Goal: Task Accomplishment & Management: Complete application form

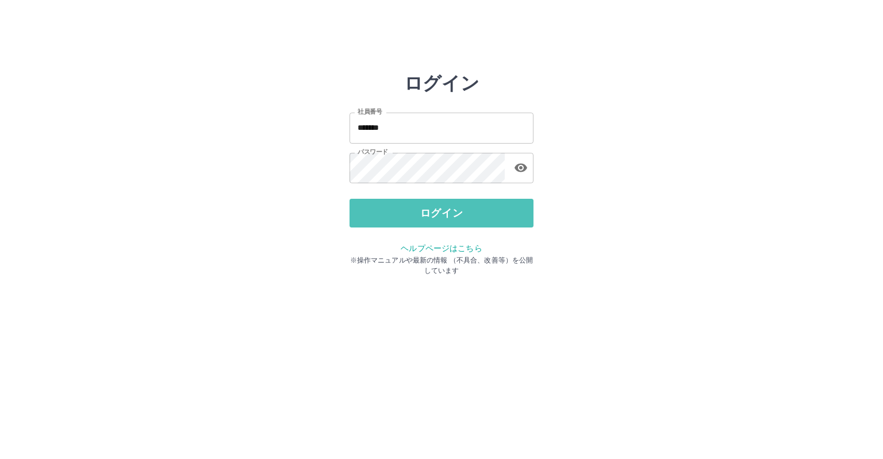
click at [402, 215] on button "ログイン" at bounding box center [441, 213] width 184 height 29
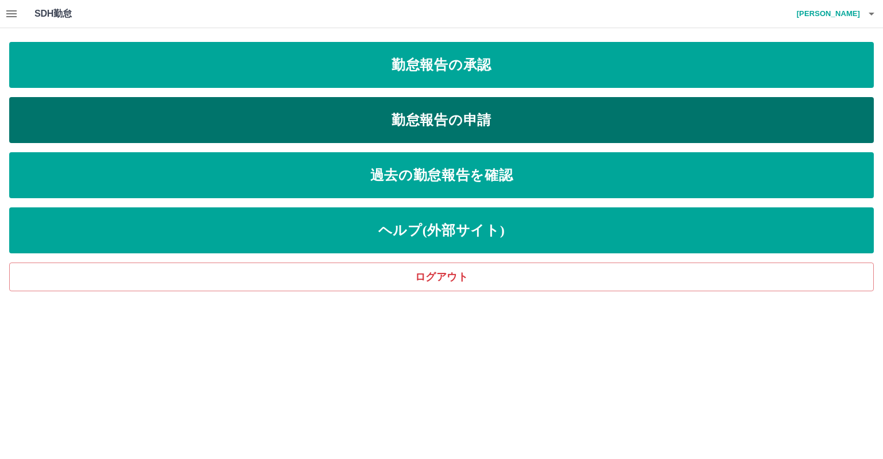
click at [398, 130] on link "勤怠報告の申請" at bounding box center [441, 120] width 864 height 46
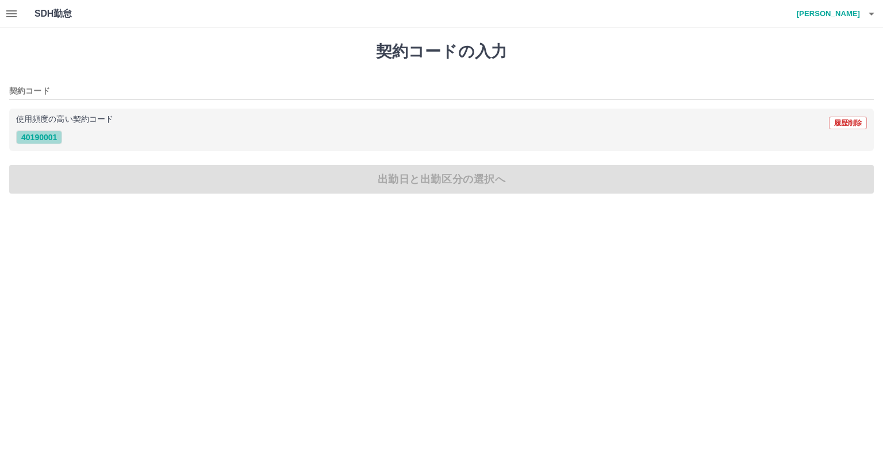
click at [55, 138] on button "40190001" at bounding box center [39, 137] width 46 height 14
type input "********"
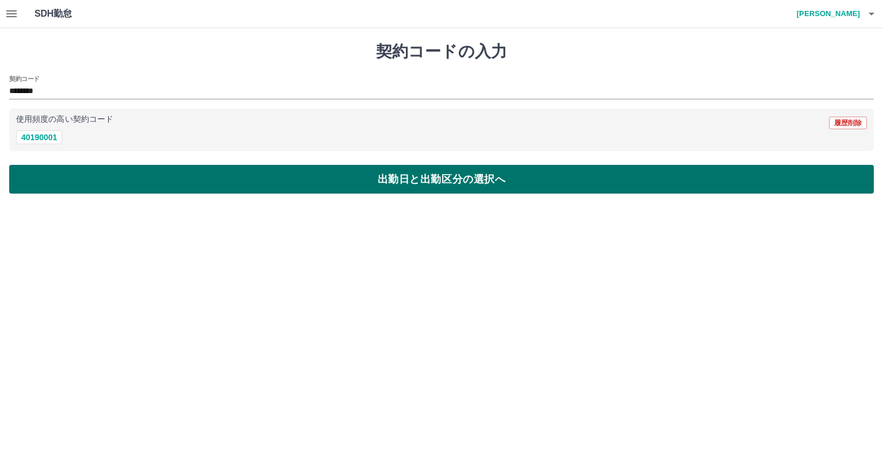
click at [125, 178] on button "出勤日と出勤区分の選択へ" at bounding box center [441, 179] width 864 height 29
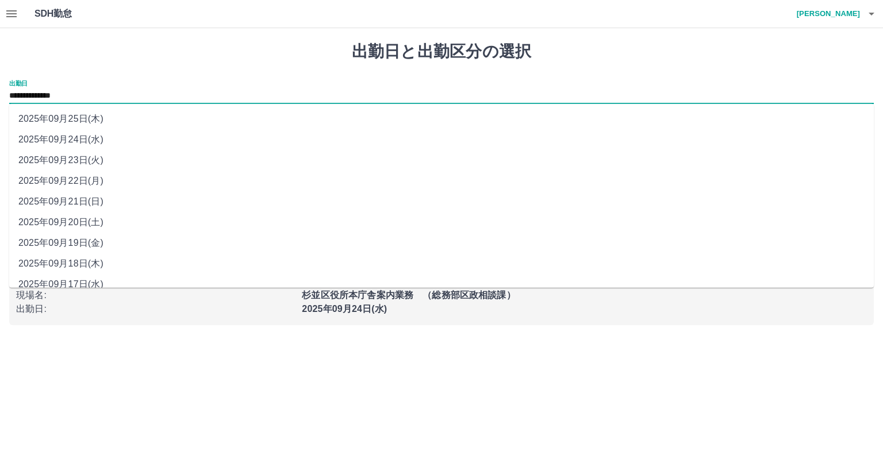
click at [67, 98] on input "**********" at bounding box center [441, 96] width 864 height 14
click at [91, 176] on li "2025年09月22日(月)" at bounding box center [441, 181] width 864 height 21
type input "**********"
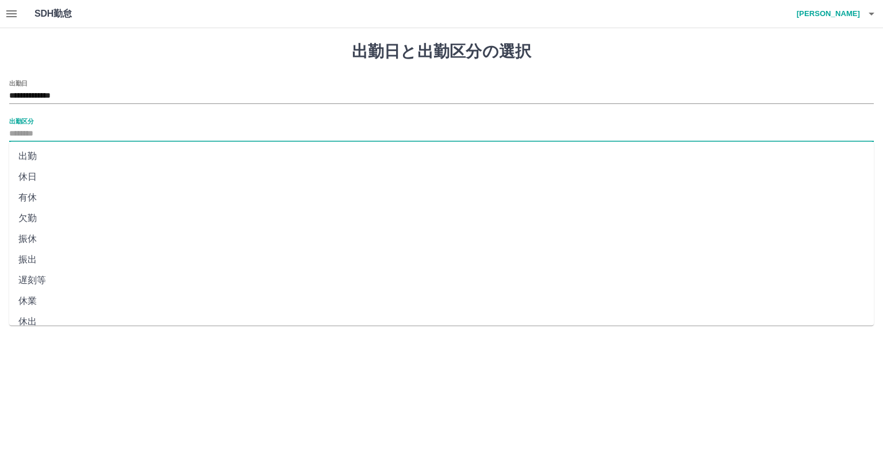
click at [83, 135] on input "出勤区分" at bounding box center [441, 134] width 864 height 14
click at [83, 151] on li "出勤" at bounding box center [441, 156] width 864 height 21
type input "**"
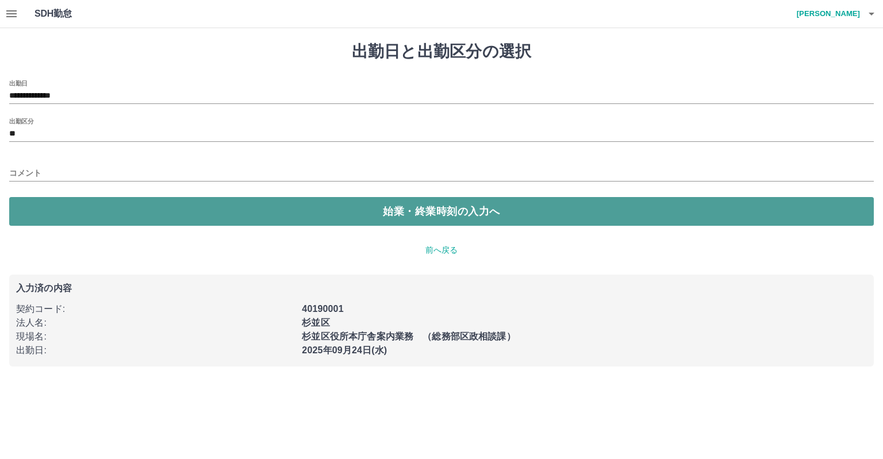
click at [101, 204] on button "始業・終業時刻の入力へ" at bounding box center [441, 211] width 864 height 29
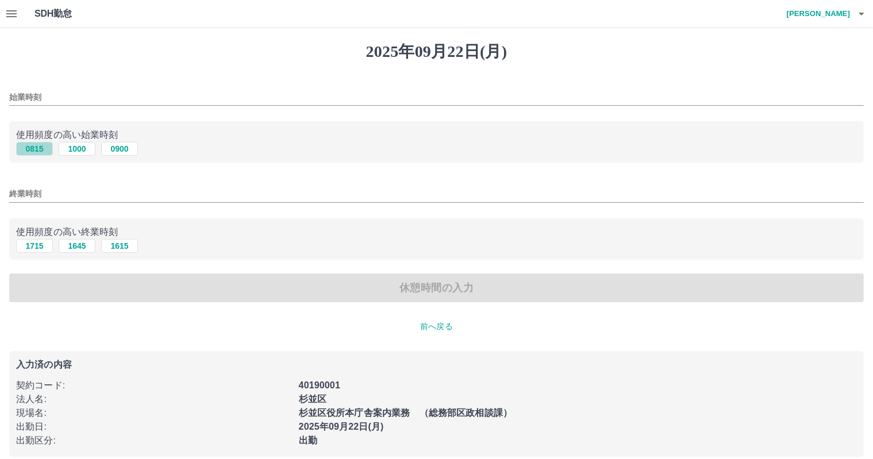
click at [41, 153] on button "0815" at bounding box center [34, 149] width 37 height 14
type input "****"
click at [117, 248] on button "1615" at bounding box center [119, 246] width 37 height 14
type input "****"
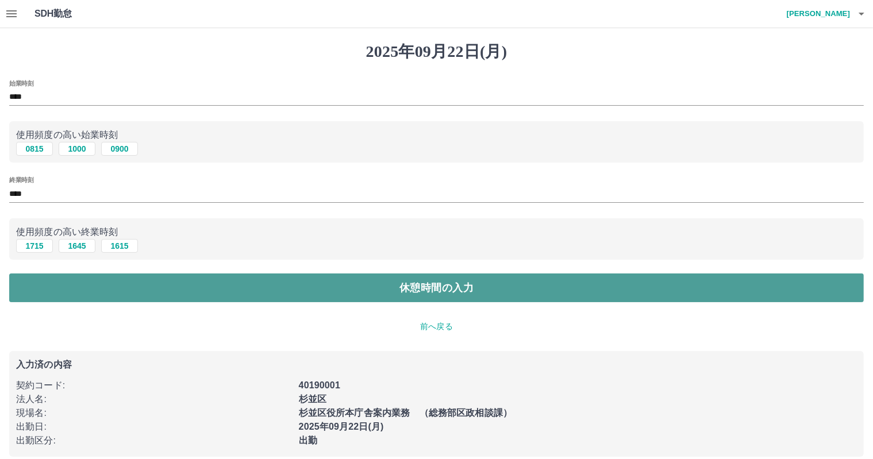
click at [137, 287] on button "休憩時間の入力" at bounding box center [436, 287] width 854 height 29
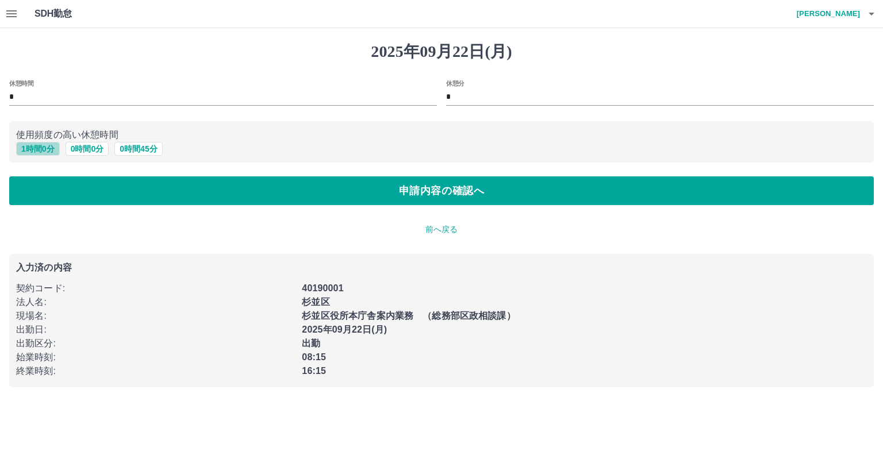
click at [44, 150] on button "1 時間 0 分" at bounding box center [38, 149] width 44 height 14
type input "*"
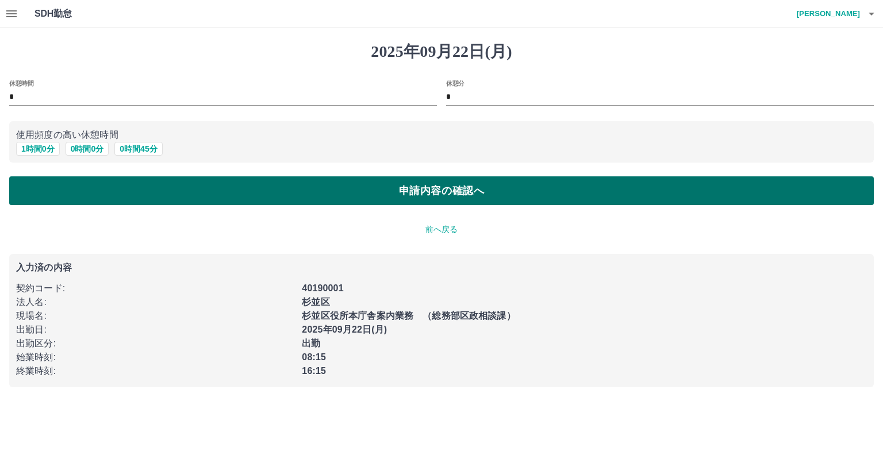
click at [70, 186] on button "申請内容の確認へ" at bounding box center [441, 190] width 864 height 29
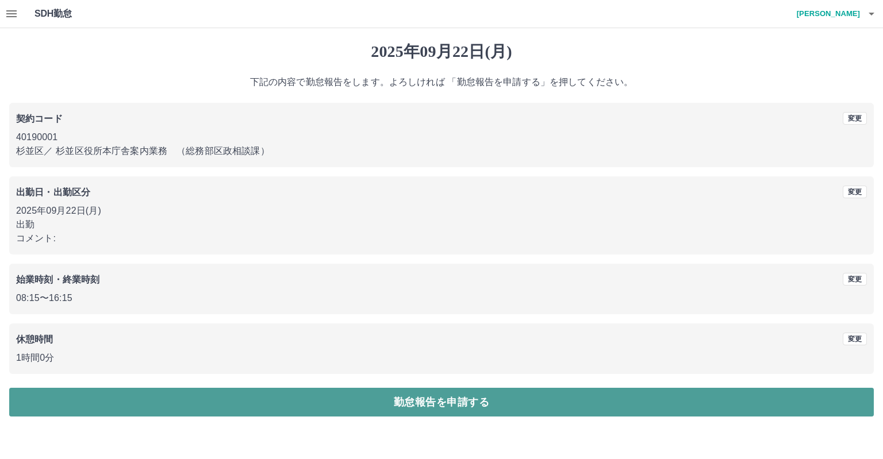
click at [186, 398] on button "勤怠報告を申請する" at bounding box center [441, 402] width 864 height 29
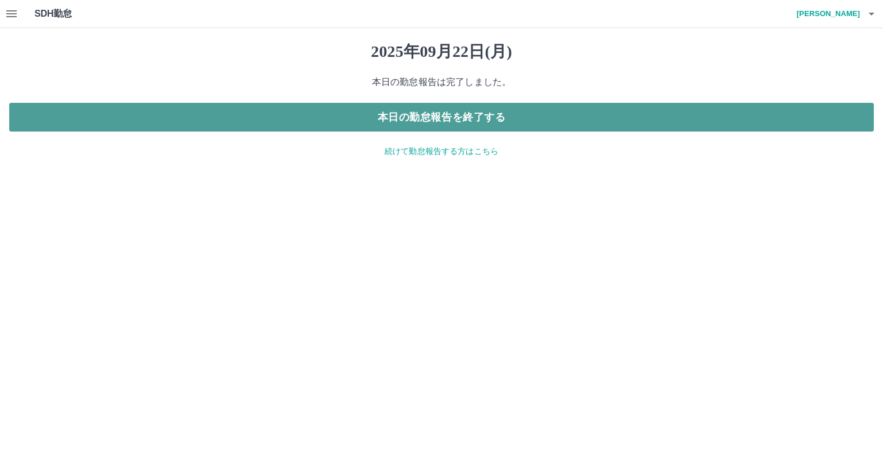
click at [313, 117] on button "本日の勤怠報告を終了する" at bounding box center [441, 117] width 864 height 29
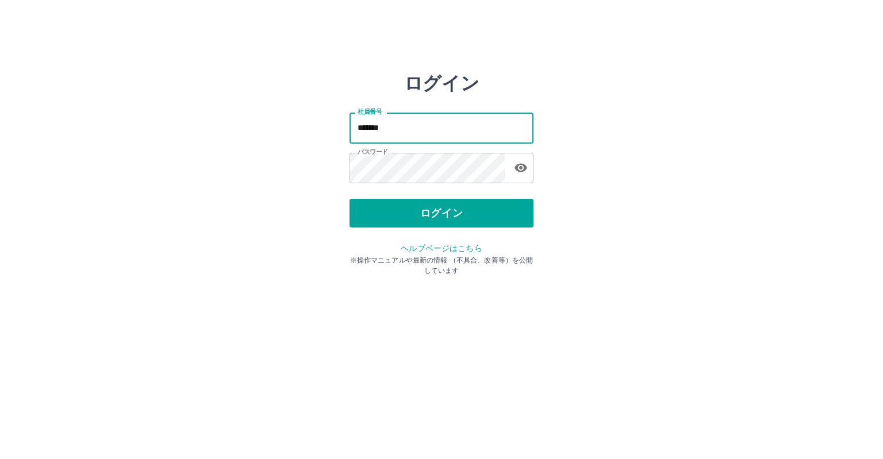
click at [411, 125] on input "*******" at bounding box center [441, 128] width 184 height 30
type input "*"
type input "*******"
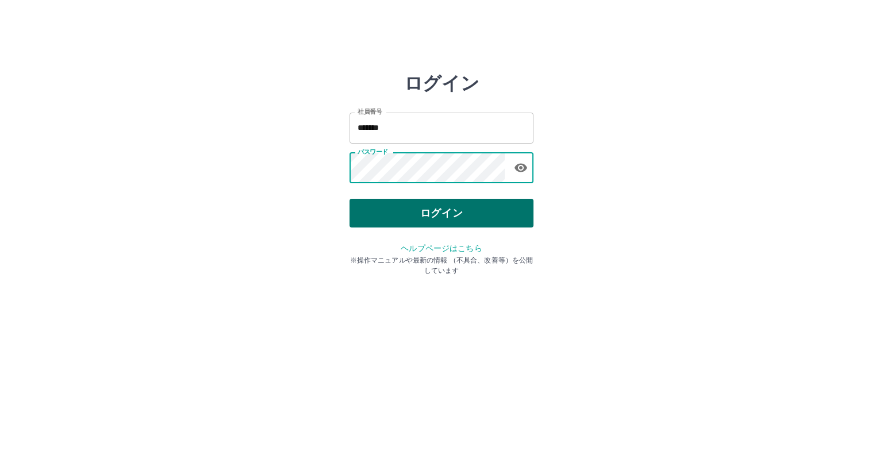
click at [423, 211] on button "ログイン" at bounding box center [441, 213] width 184 height 29
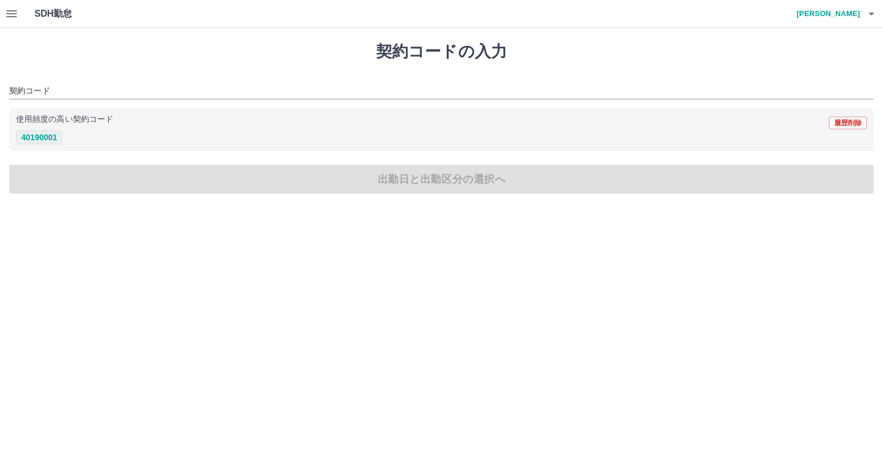
click at [47, 133] on button "40190001" at bounding box center [39, 137] width 46 height 14
type input "********"
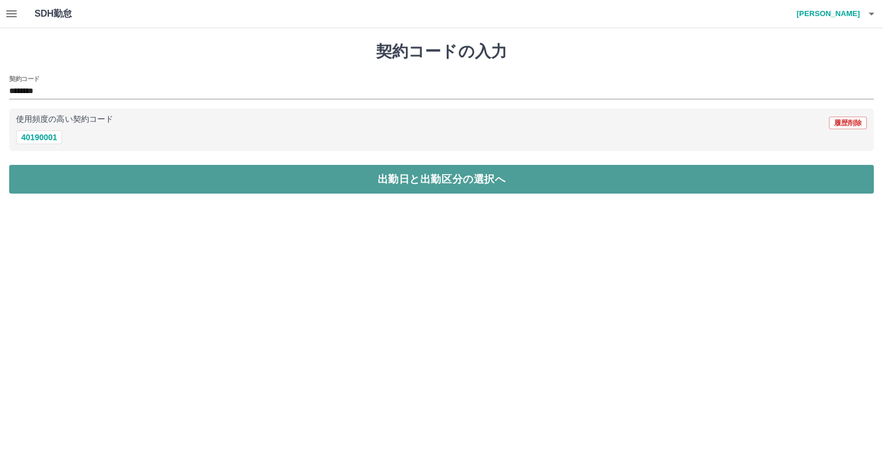
click at [75, 168] on button "出勤日と出勤区分の選択へ" at bounding box center [441, 179] width 864 height 29
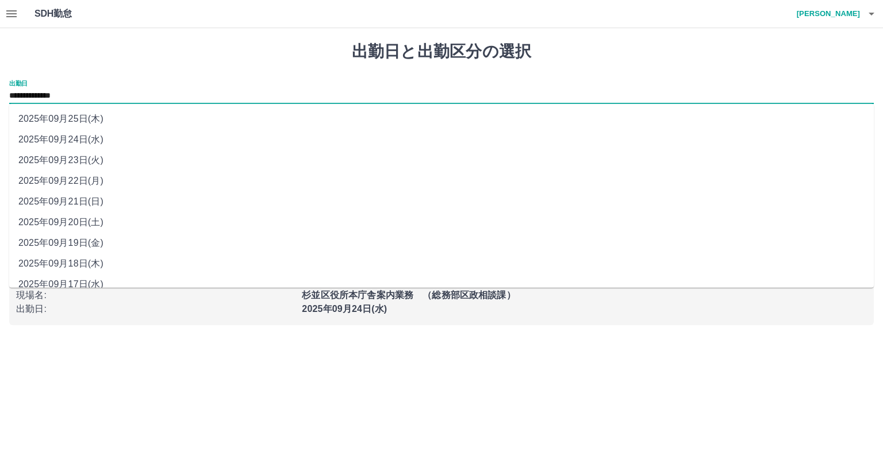
click at [78, 91] on input "**********" at bounding box center [441, 96] width 864 height 14
click at [92, 179] on li "2025年09月22日(月)" at bounding box center [441, 181] width 864 height 21
type input "**********"
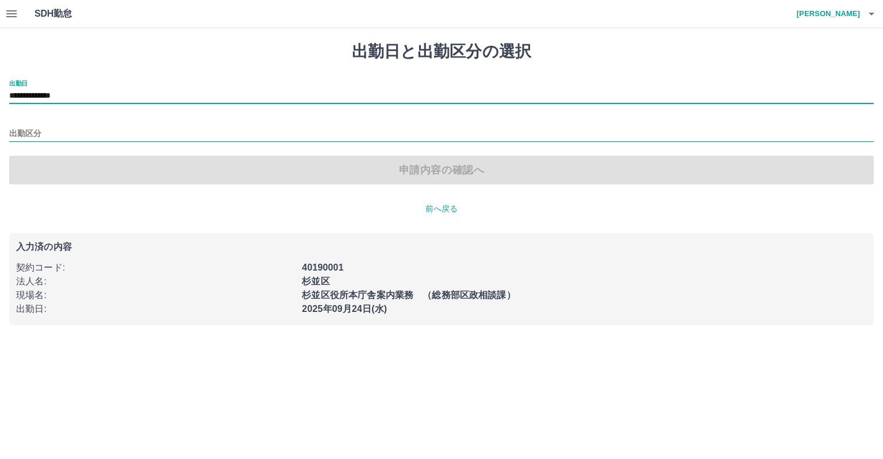
click at [47, 132] on input "出勤区分" at bounding box center [441, 134] width 864 height 14
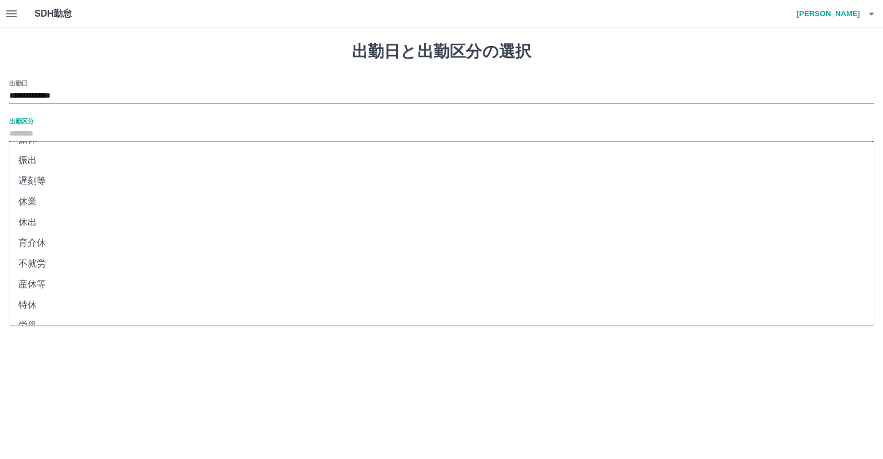
scroll to position [100, 0]
click at [68, 281] on li "産休等" at bounding box center [441, 283] width 864 height 21
type input "***"
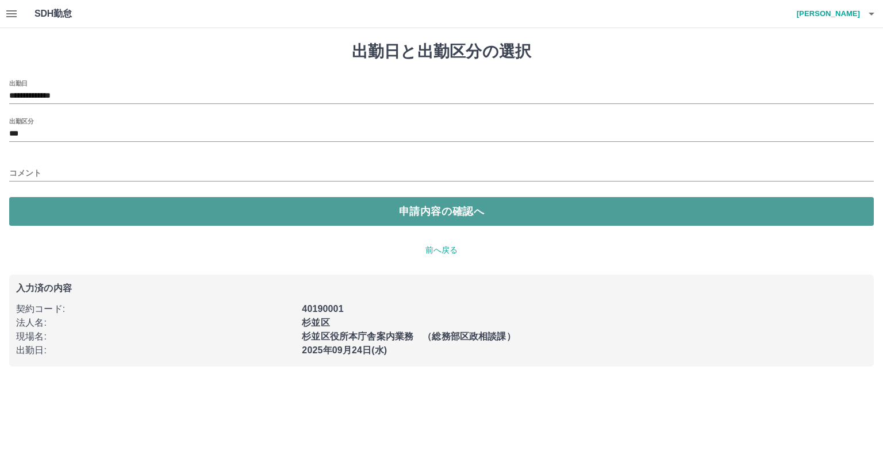
click at [71, 213] on button "申請内容の確認へ" at bounding box center [441, 211] width 864 height 29
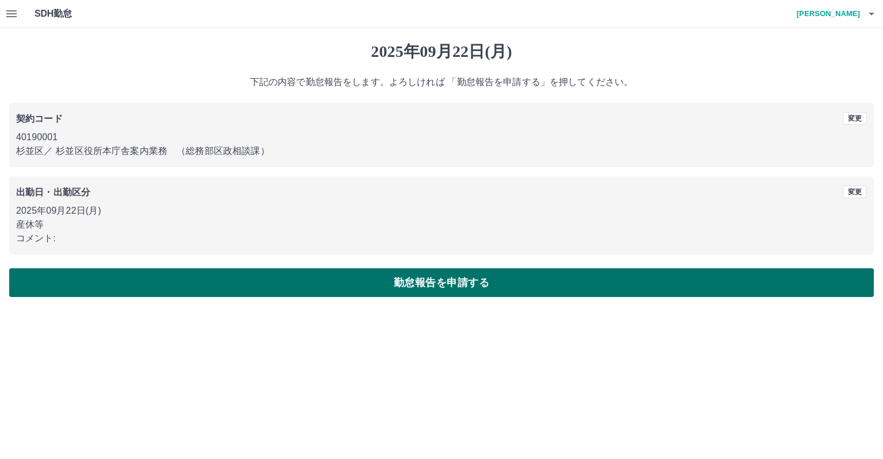
click at [115, 276] on button "勤怠報告を申請する" at bounding box center [441, 282] width 864 height 29
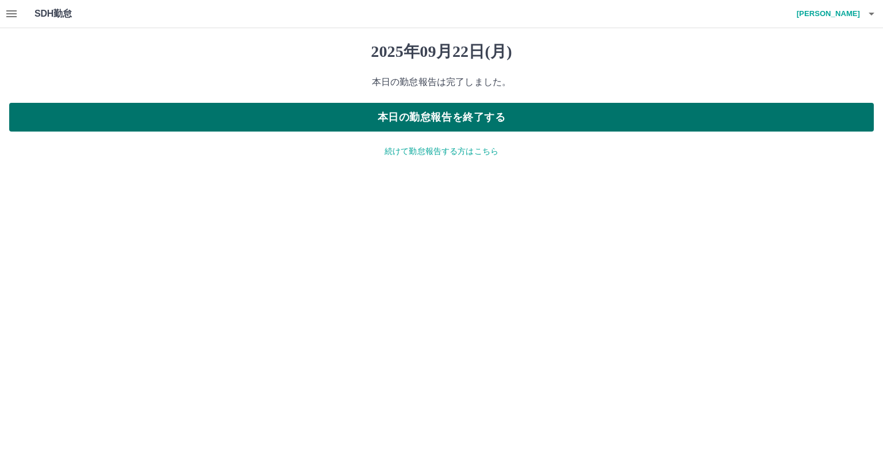
click at [349, 124] on button "本日の勤怠報告を終了する" at bounding box center [441, 117] width 864 height 29
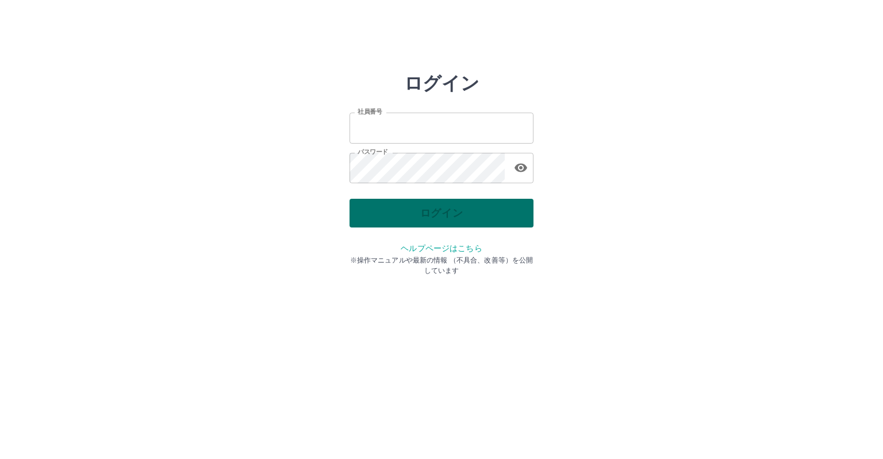
type input "*******"
click at [391, 215] on div "ログイン" at bounding box center [441, 213] width 184 height 29
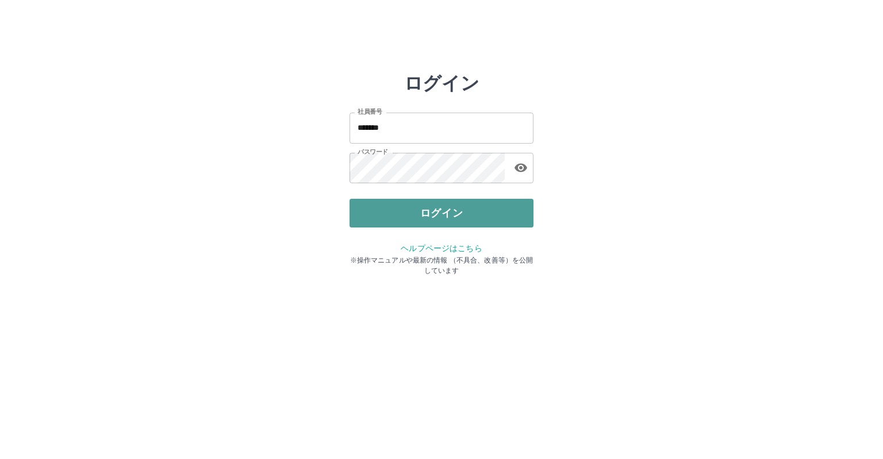
click at [392, 222] on button "ログイン" at bounding box center [441, 213] width 184 height 29
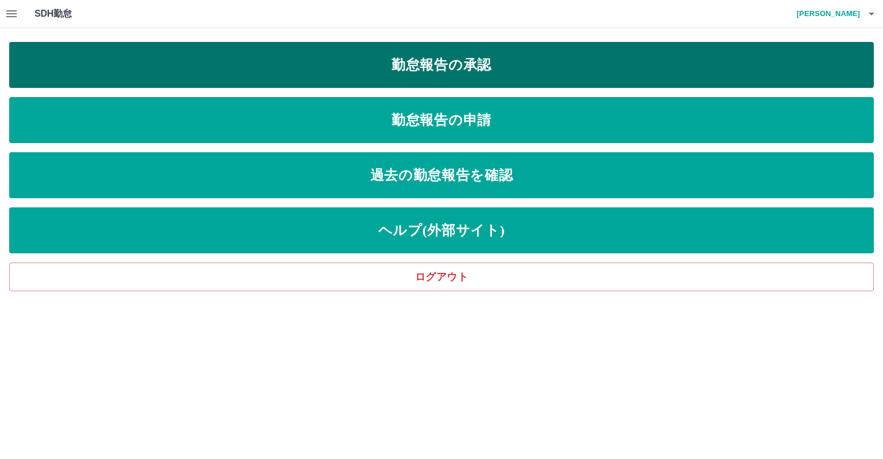
click at [409, 70] on link "勤怠報告の承認" at bounding box center [441, 65] width 864 height 46
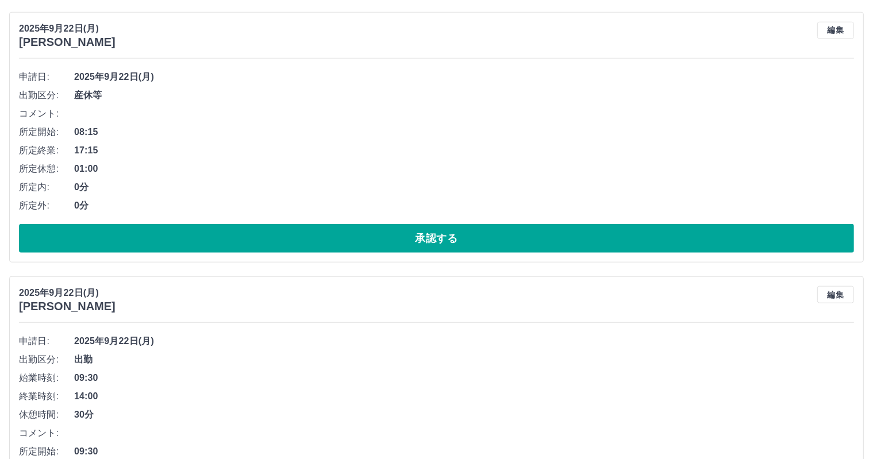
scroll to position [1101, 0]
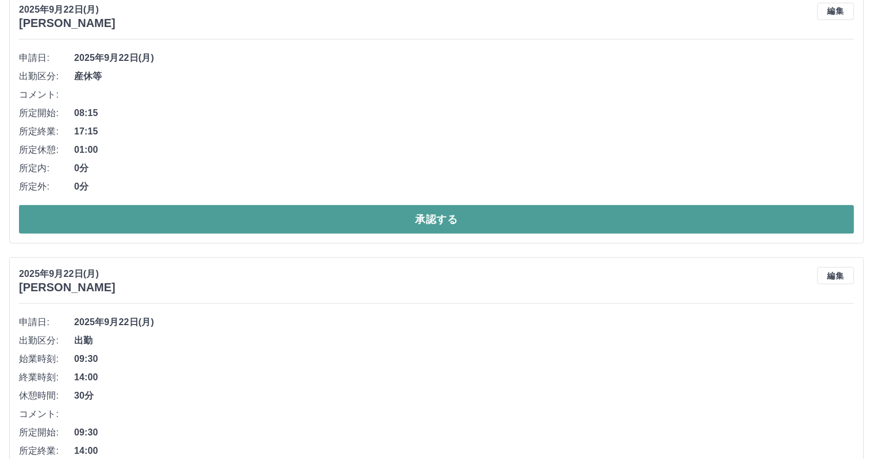
click at [430, 211] on button "承認する" at bounding box center [436, 219] width 835 height 29
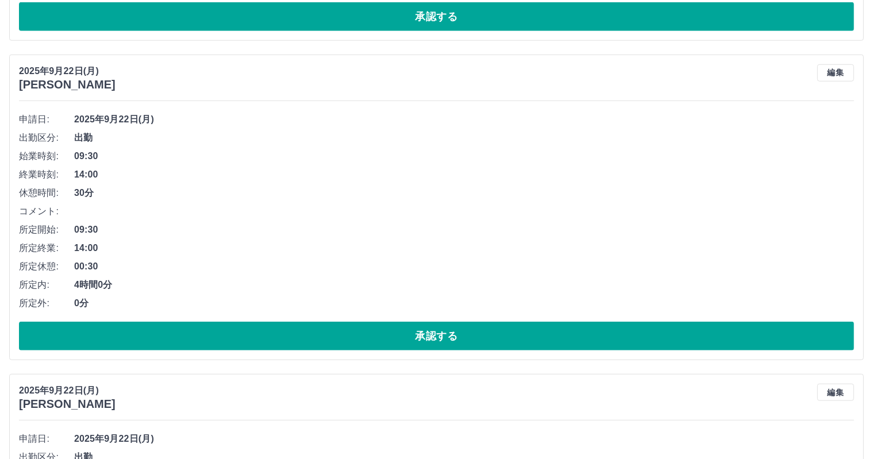
scroll to position [1128, 0]
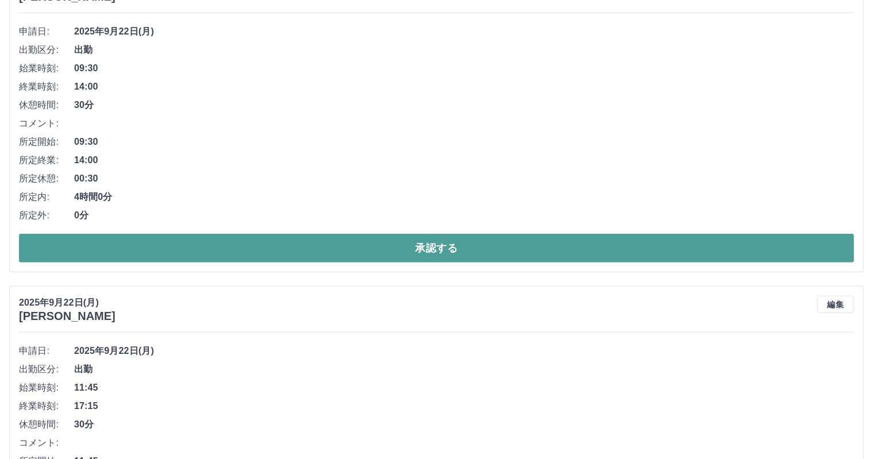
click at [301, 236] on button "承認する" at bounding box center [436, 248] width 835 height 29
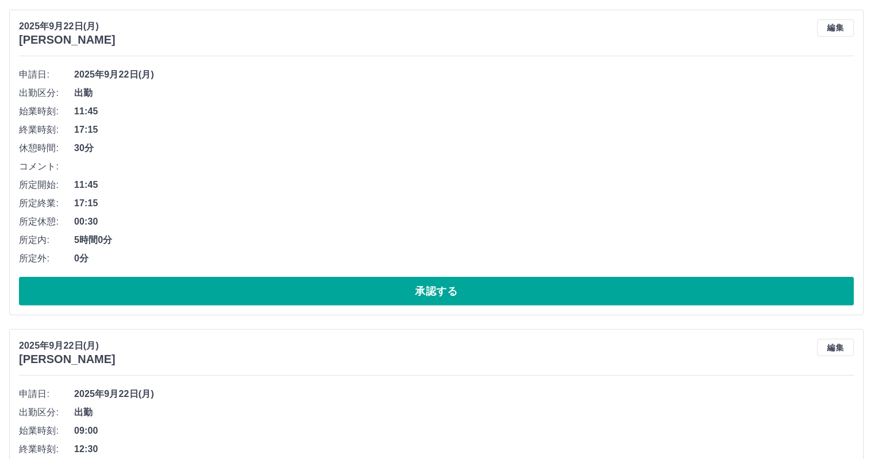
scroll to position [1091, 0]
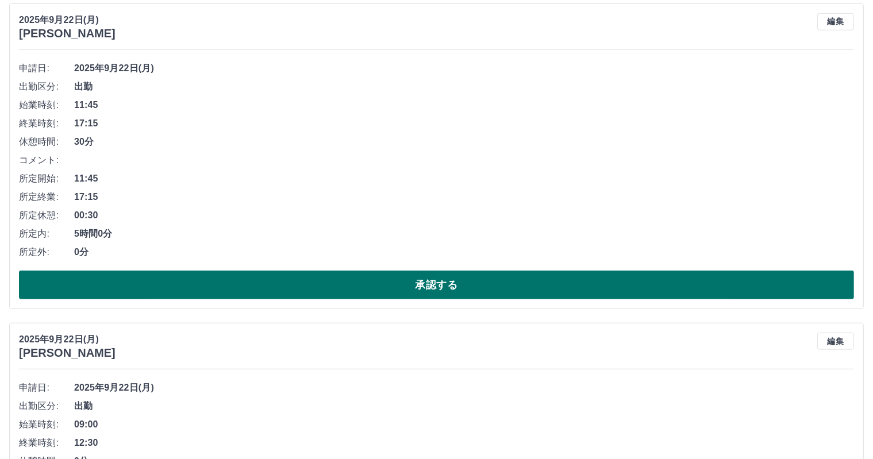
click at [368, 277] on button "承認する" at bounding box center [436, 285] width 835 height 29
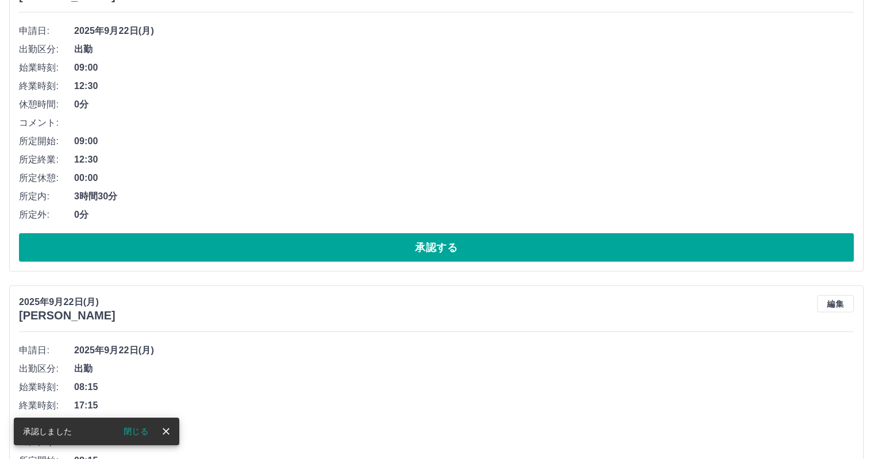
scroll to position [1140, 0]
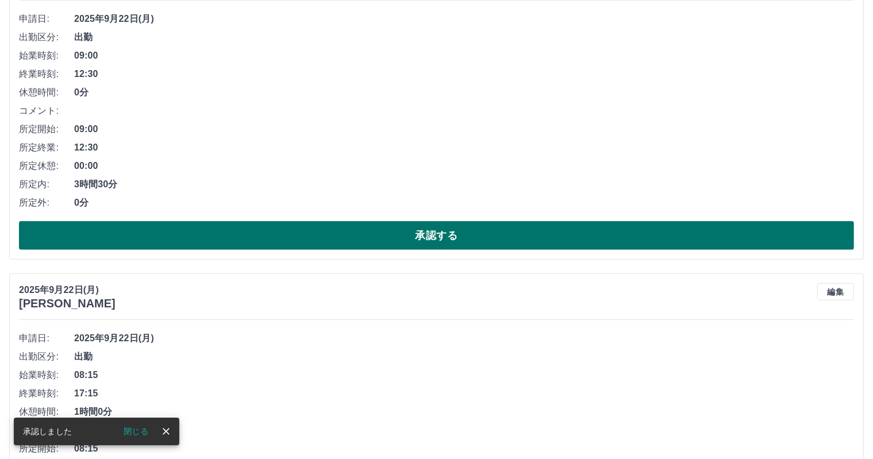
click at [372, 234] on button "承認する" at bounding box center [436, 235] width 835 height 29
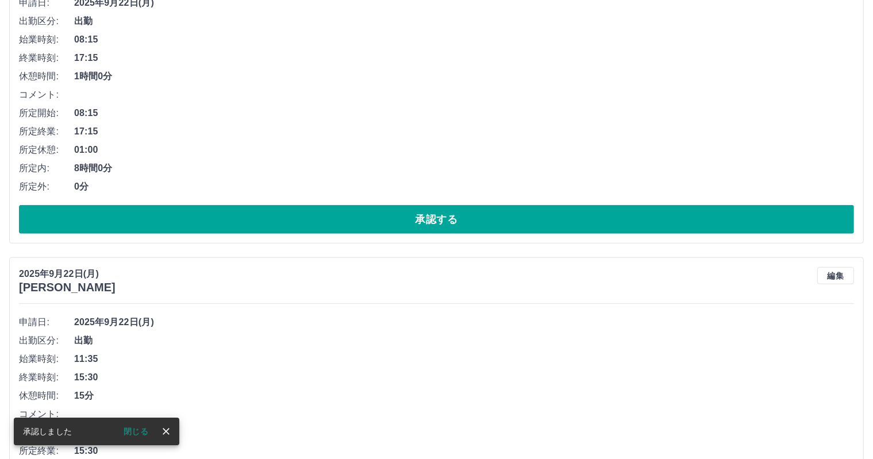
scroll to position [1168, 0]
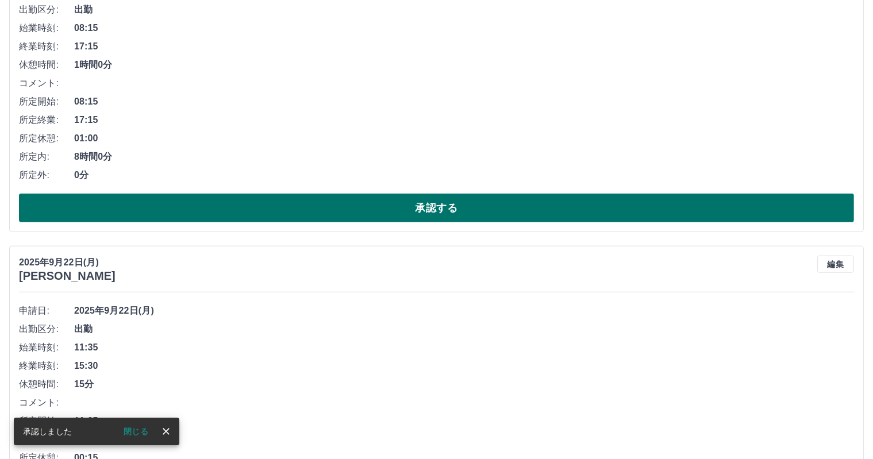
click at [411, 199] on button "承認する" at bounding box center [436, 208] width 835 height 29
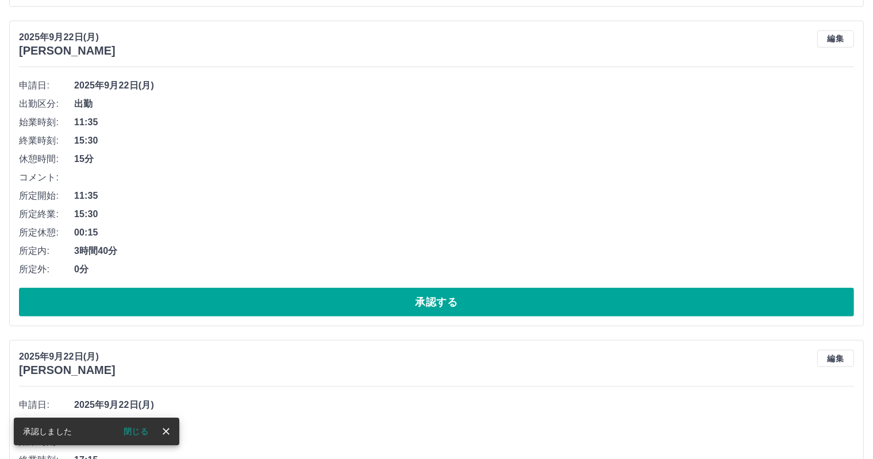
scroll to position [1102, 0]
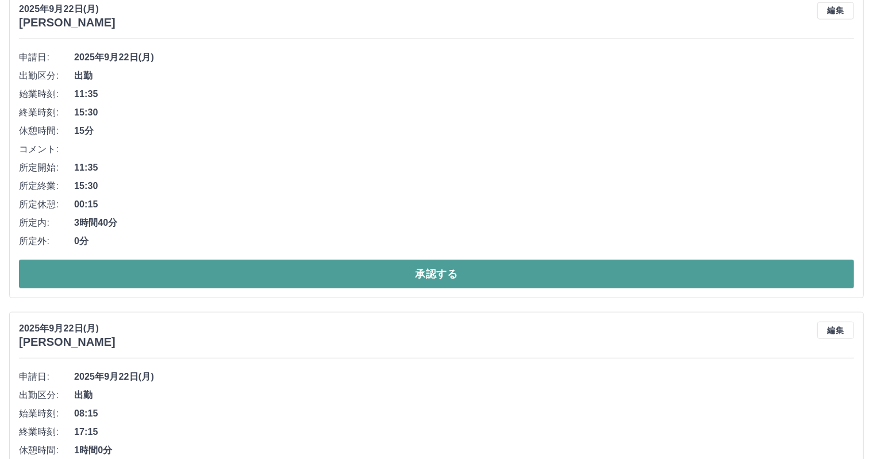
click at [344, 261] on button "承認する" at bounding box center [436, 274] width 835 height 29
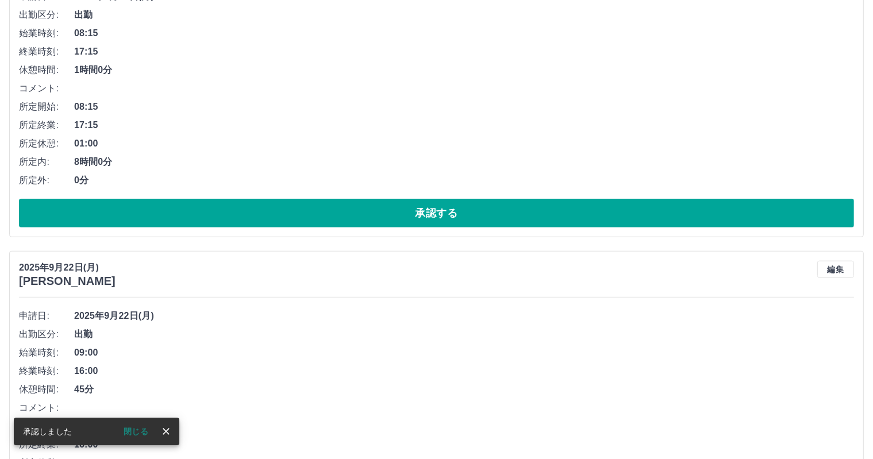
scroll to position [1147, 0]
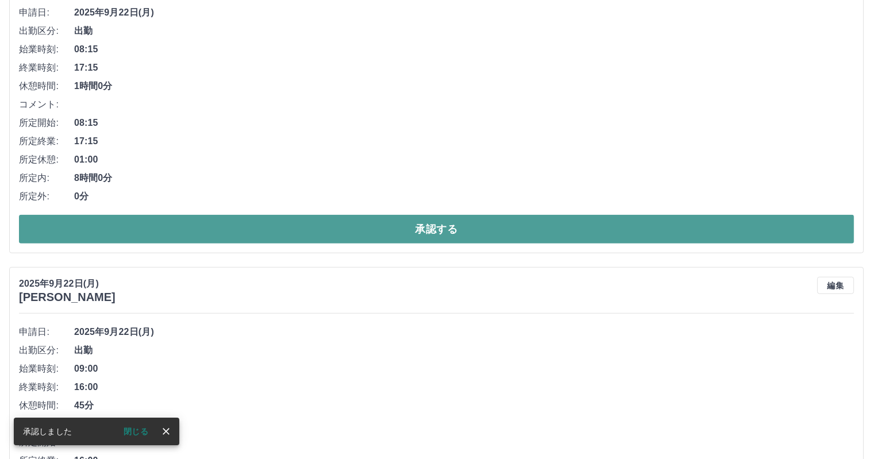
click at [370, 222] on button "承認する" at bounding box center [436, 229] width 835 height 29
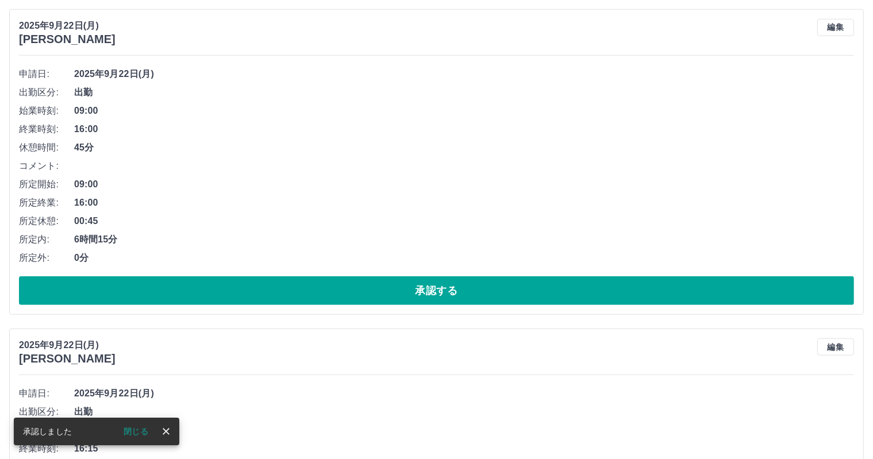
scroll to position [1096, 0]
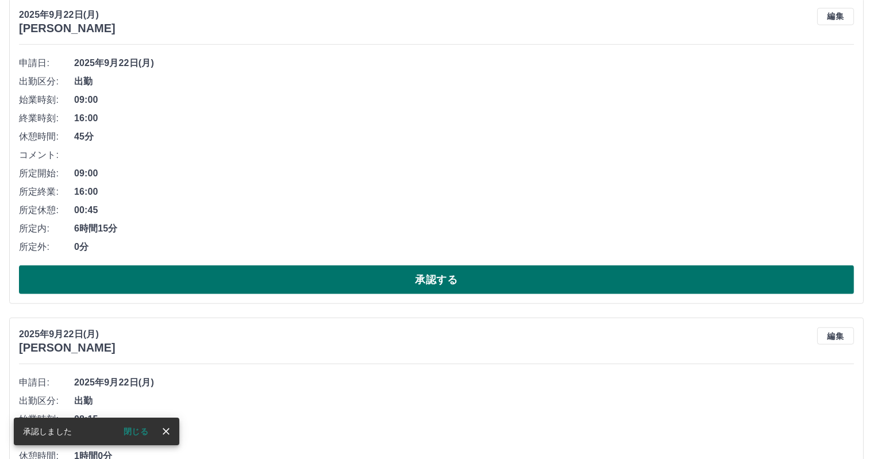
click at [419, 287] on button "承認する" at bounding box center [436, 279] width 835 height 29
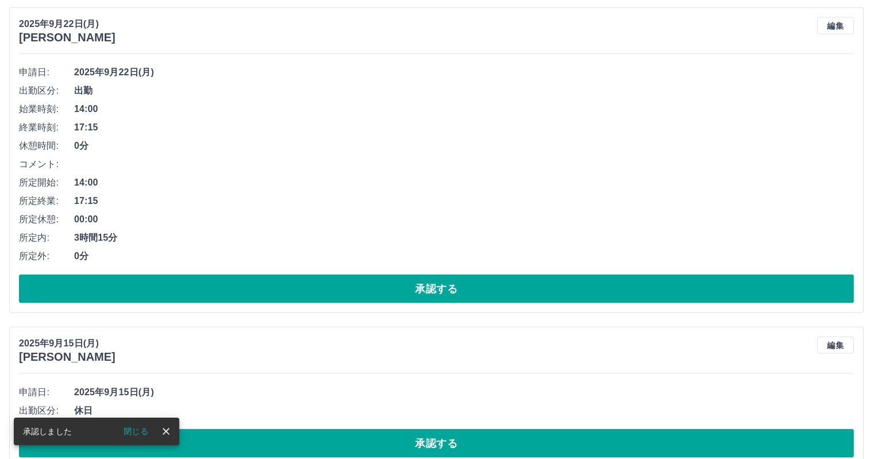
scroll to position [1422, 0]
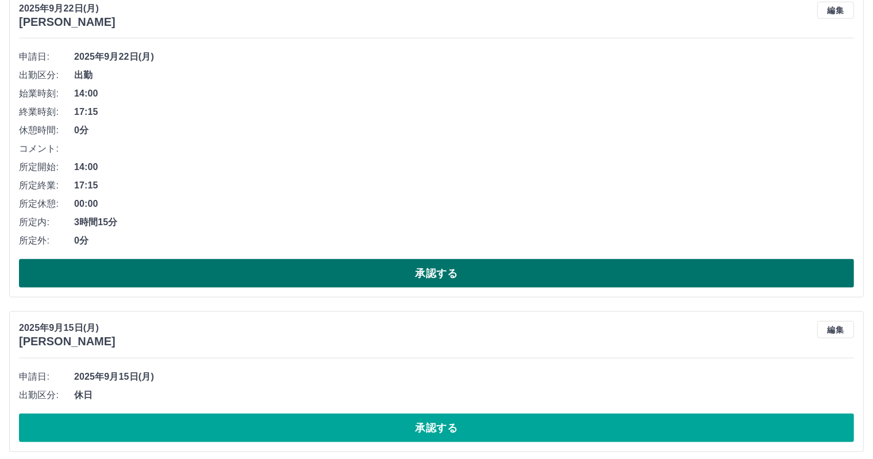
click at [369, 270] on button "承認する" at bounding box center [436, 273] width 835 height 29
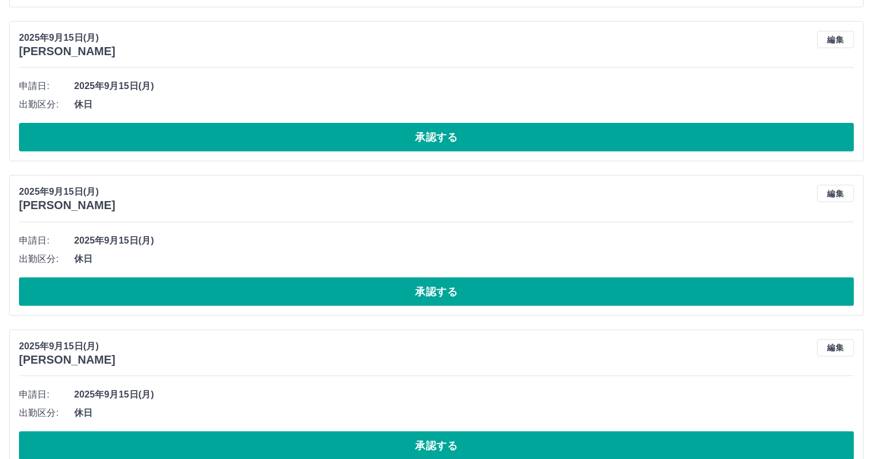
scroll to position [1397, 0]
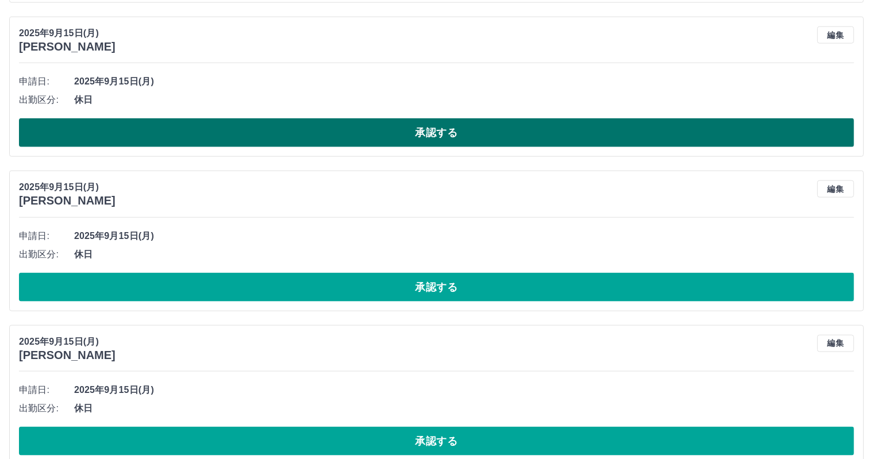
click at [461, 133] on button "承認する" at bounding box center [436, 132] width 835 height 29
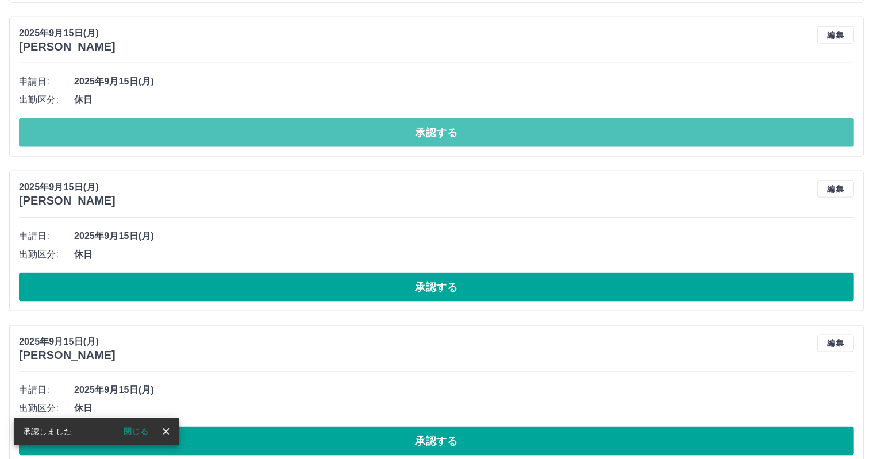
click at [461, 133] on button "承認する" at bounding box center [436, 132] width 835 height 29
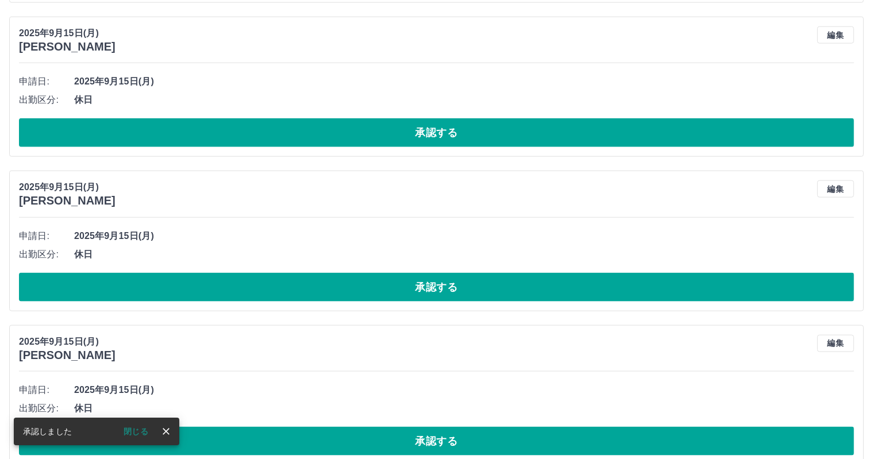
click at [461, 133] on button "承認する" at bounding box center [436, 132] width 835 height 29
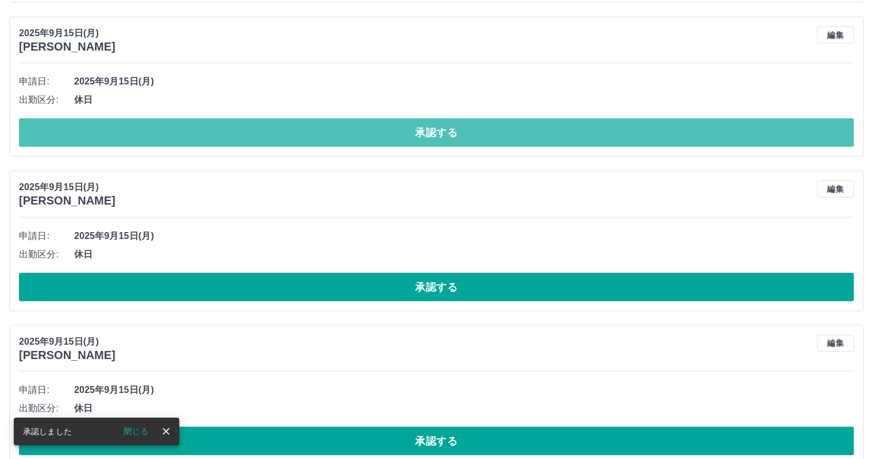
click at [461, 133] on button "承認する" at bounding box center [436, 132] width 835 height 29
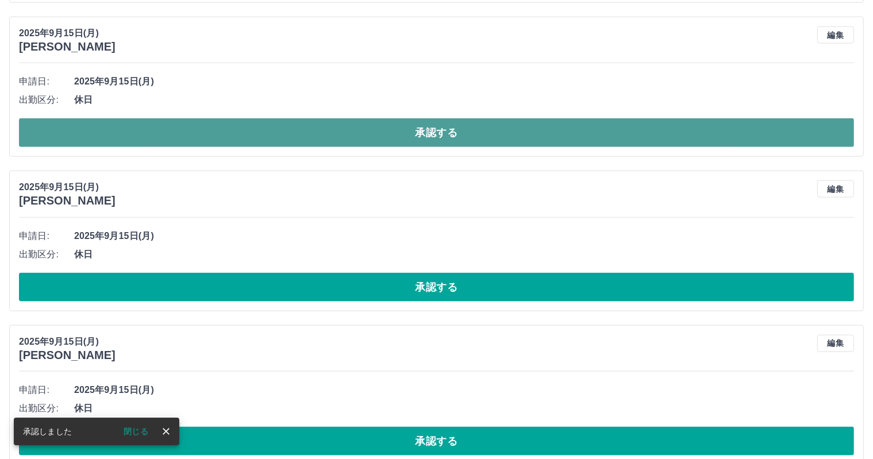
click at [461, 133] on button "承認する" at bounding box center [436, 132] width 835 height 29
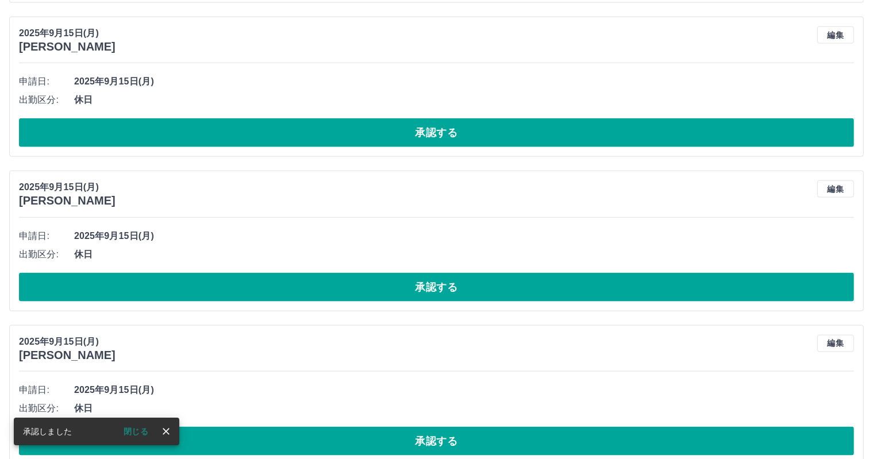
click at [461, 133] on button "承認する" at bounding box center [436, 132] width 835 height 29
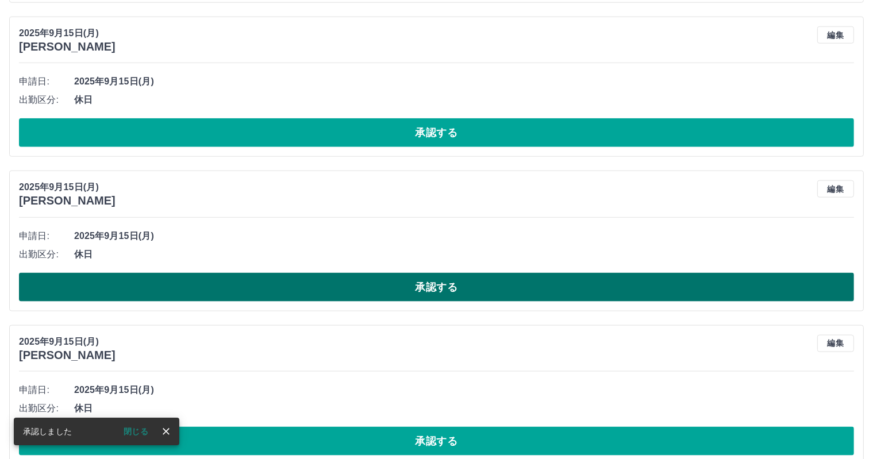
click at [444, 286] on button "承認する" at bounding box center [436, 287] width 835 height 29
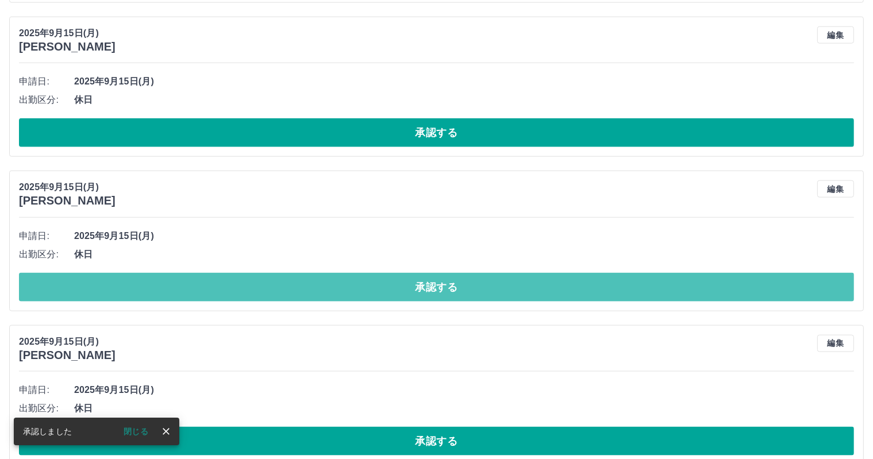
click at [444, 286] on button "承認する" at bounding box center [436, 287] width 835 height 29
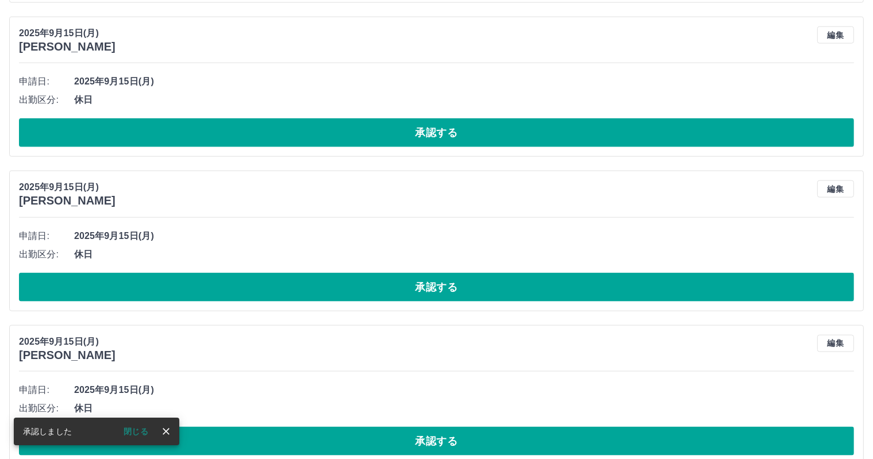
click at [444, 286] on button "承認する" at bounding box center [436, 287] width 835 height 29
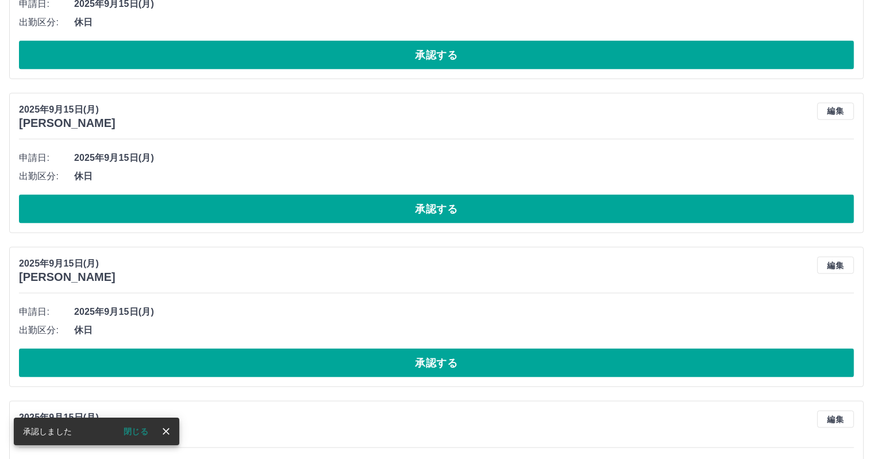
scroll to position [1720, 0]
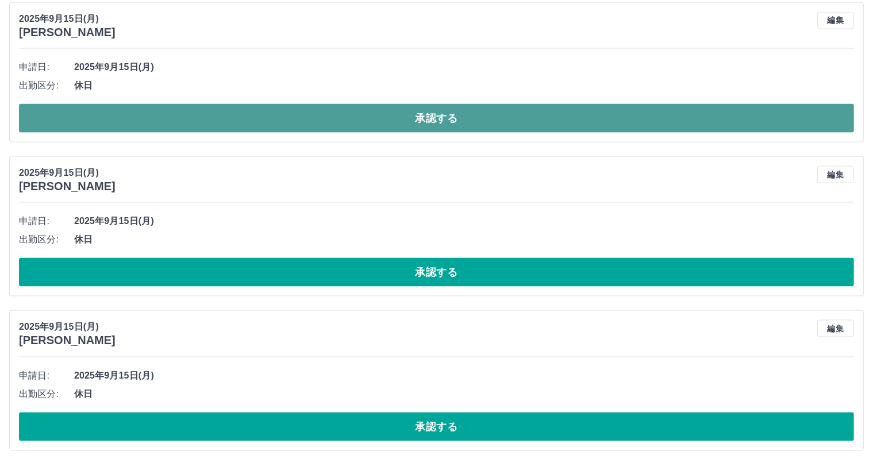
click at [364, 119] on button "承認する" at bounding box center [436, 118] width 835 height 29
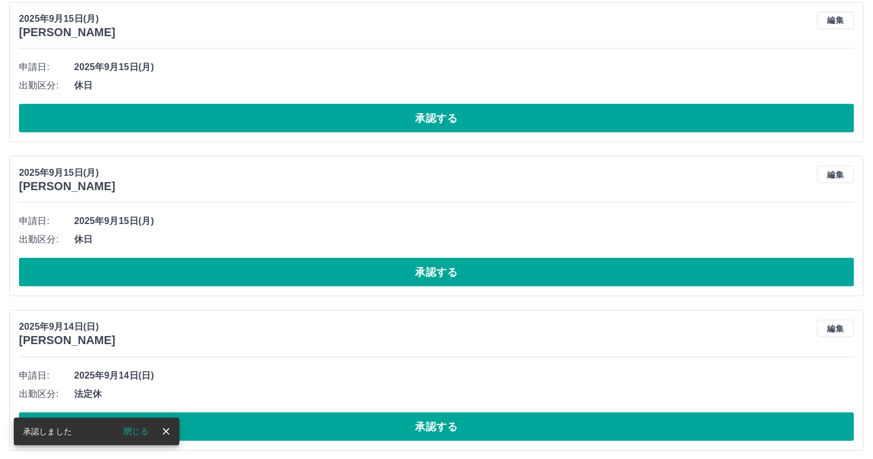
scroll to position [1566, 0]
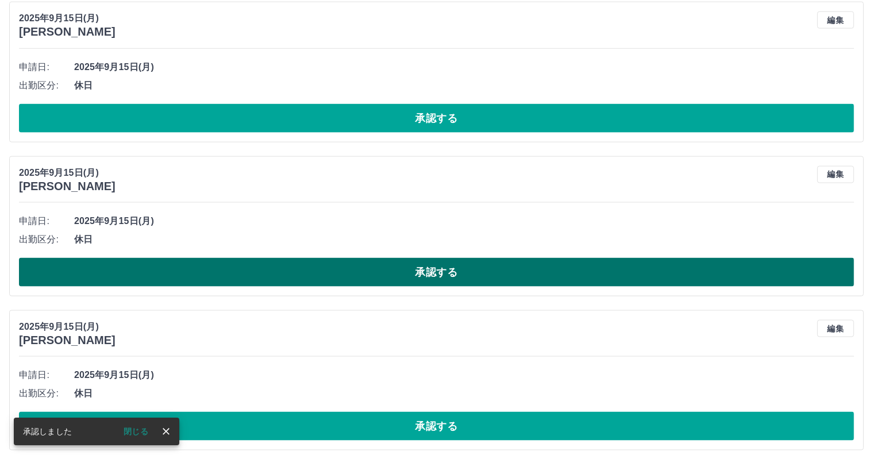
click at [365, 271] on button "承認する" at bounding box center [436, 272] width 835 height 29
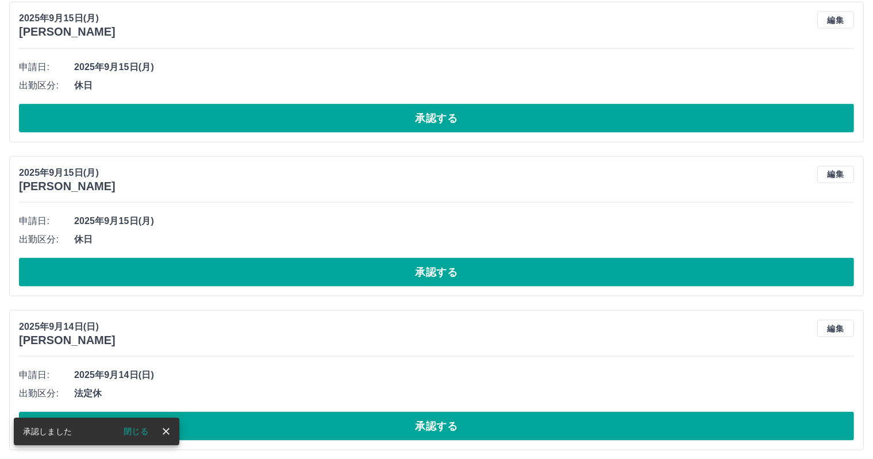
click at [365, 271] on button "承認する" at bounding box center [436, 272] width 835 height 29
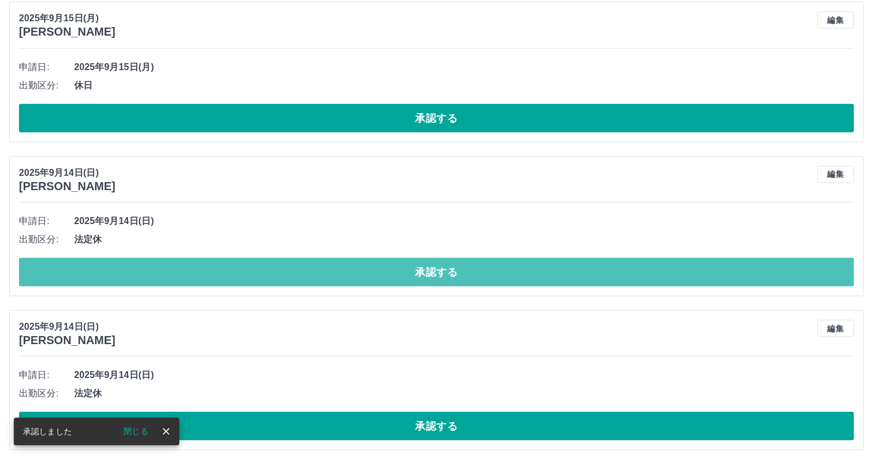
click at [365, 271] on button "承認する" at bounding box center [436, 272] width 835 height 29
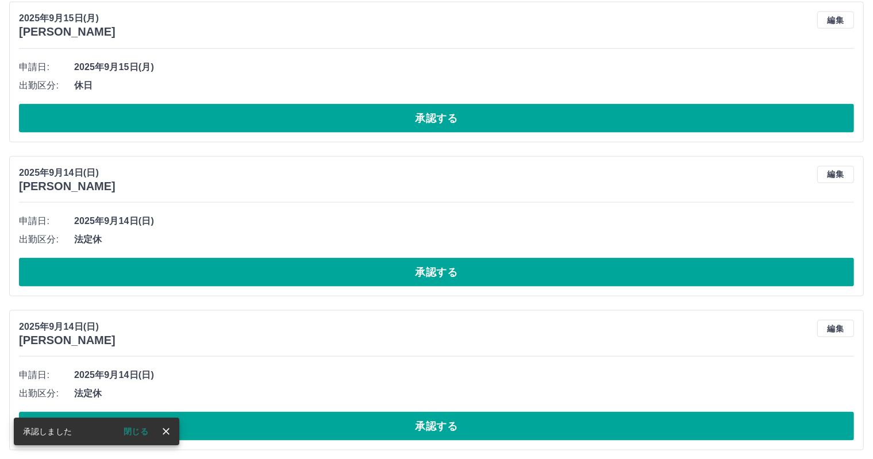
click at [365, 271] on button "承認する" at bounding box center [436, 272] width 835 height 29
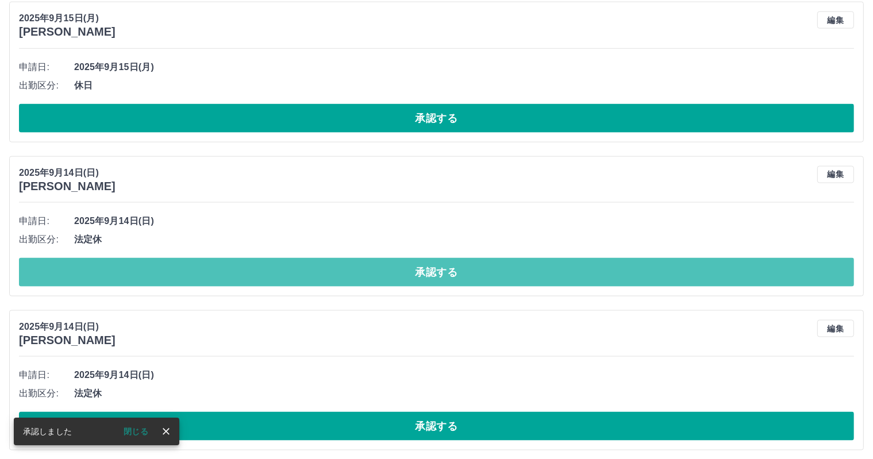
click at [365, 271] on button "承認する" at bounding box center [436, 272] width 835 height 29
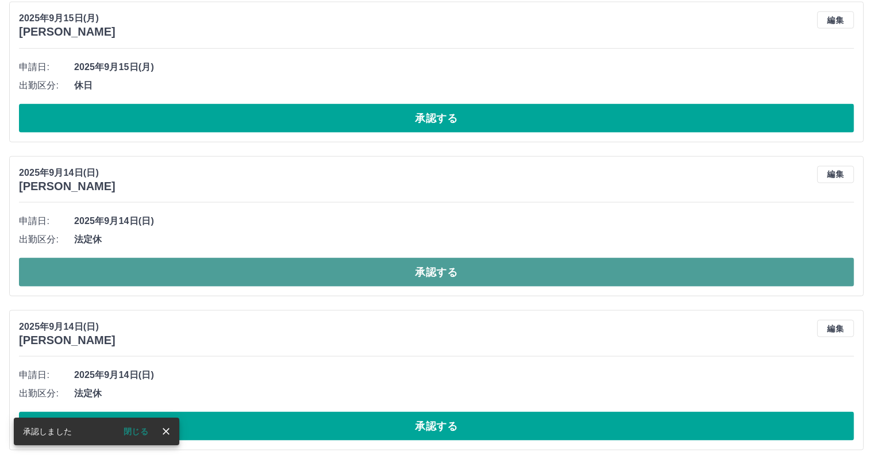
click at [365, 271] on button "承認する" at bounding box center [436, 272] width 835 height 29
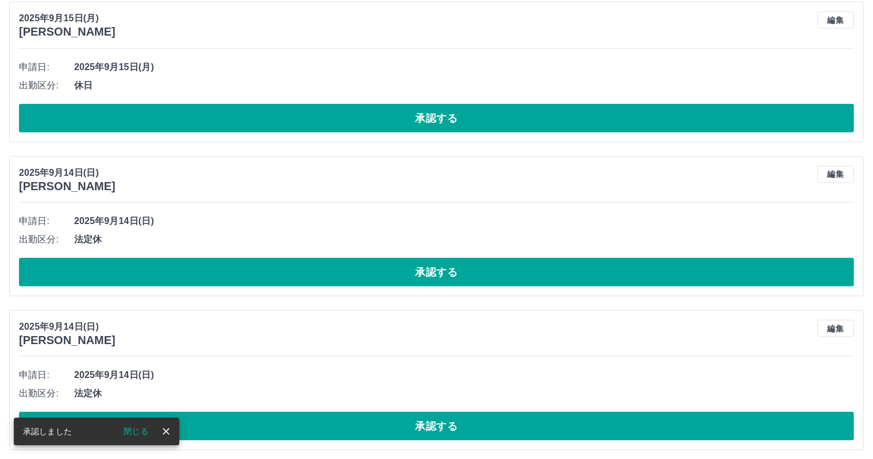
click at [365, 271] on button "承認する" at bounding box center [436, 272] width 835 height 29
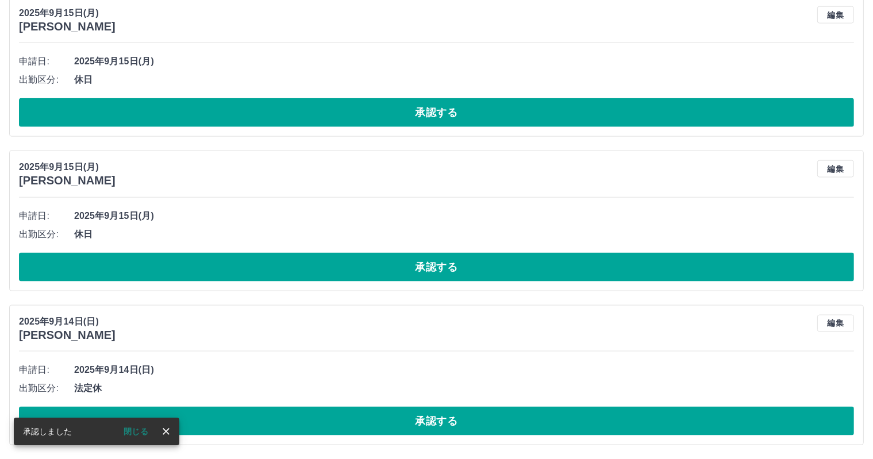
scroll to position [1416, 0]
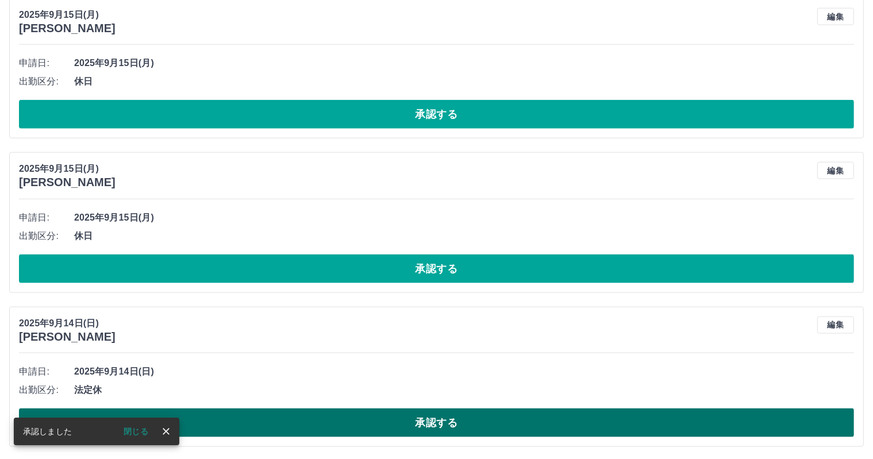
click at [364, 415] on button "承認する" at bounding box center [436, 423] width 835 height 29
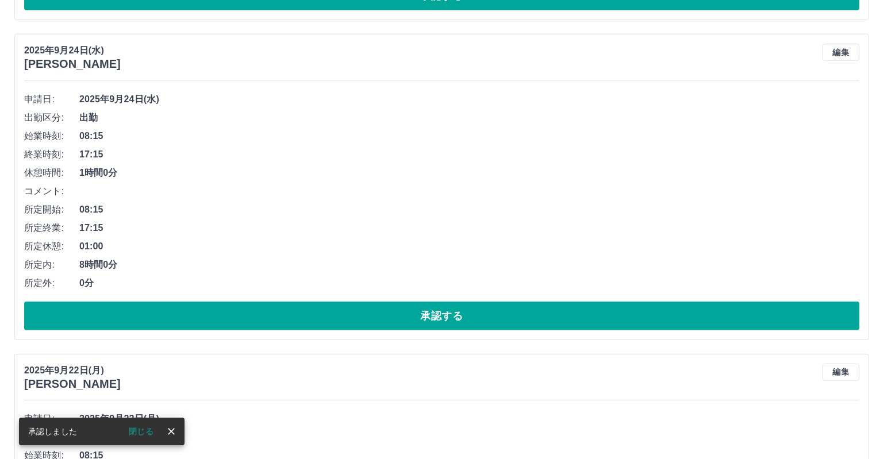
scroll to position [0, 0]
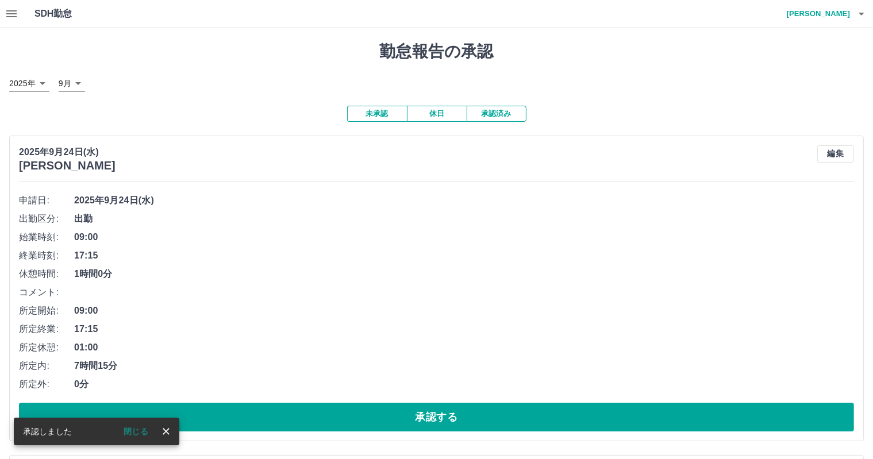
click at [826, 4] on h4 "倉持　優美" at bounding box center [815, 14] width 69 height 28
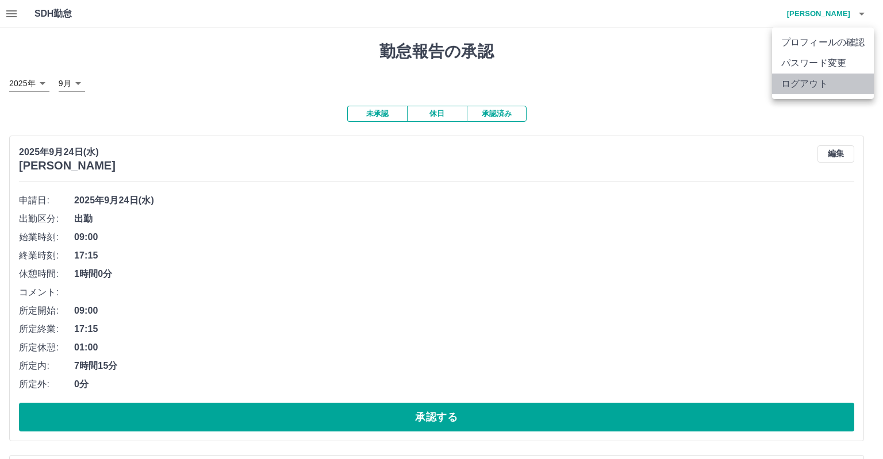
click at [812, 84] on li "ログアウト" at bounding box center [823, 84] width 102 height 21
